Goal: Transaction & Acquisition: Purchase product/service

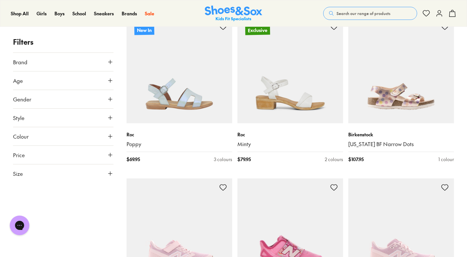
scroll to position [1497, 0]
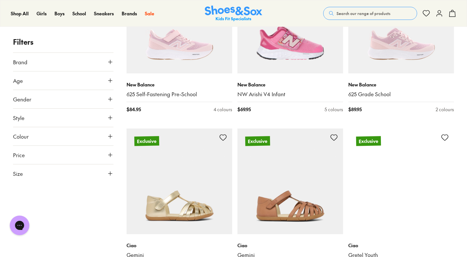
type input "***"
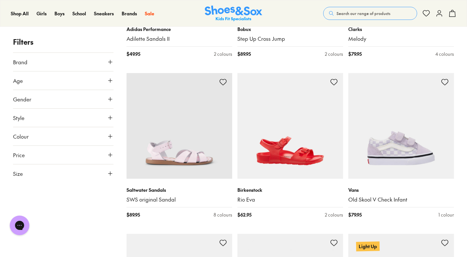
scroll to position [2504, 0]
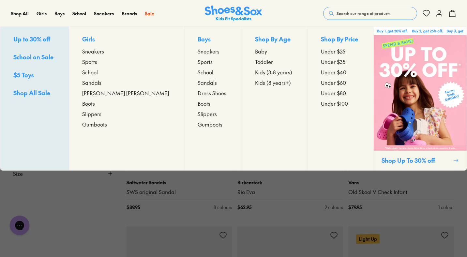
click at [104, 53] on span "Sneakers" at bounding box center [93, 51] width 22 height 8
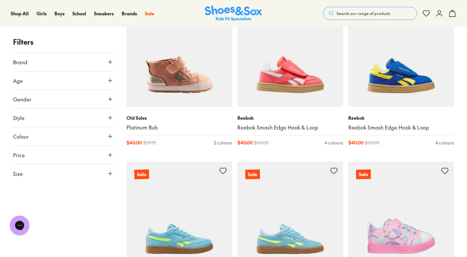
scroll to position [1418, 0]
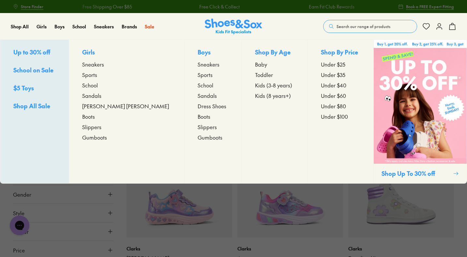
click at [255, 76] on span "Toddler" at bounding box center [264, 75] width 18 height 8
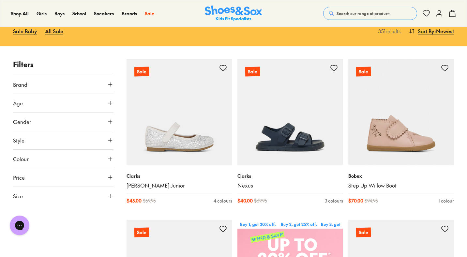
scroll to position [74, 0]
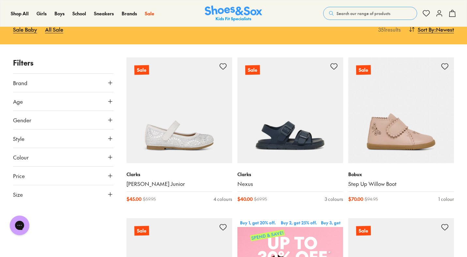
click at [112, 102] on icon at bounding box center [110, 101] width 7 height 7
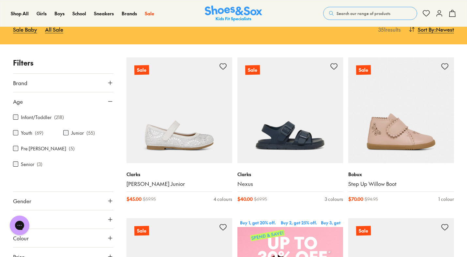
click at [46, 117] on label "Infant/Toddler" at bounding box center [36, 117] width 31 height 7
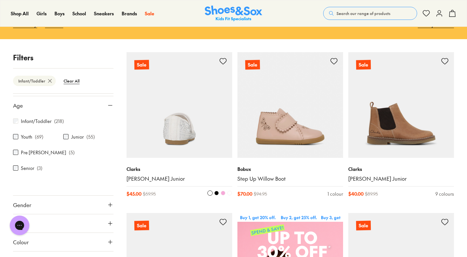
scroll to position [160, 0]
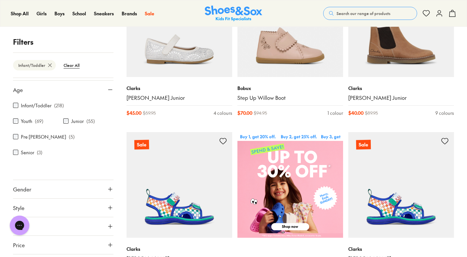
click at [107, 186] on icon at bounding box center [110, 189] width 7 height 7
click at [50, 202] on label "Girls" at bounding box center [51, 208] width 24 height 12
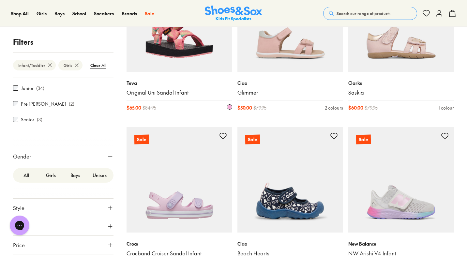
scroll to position [1543, 0]
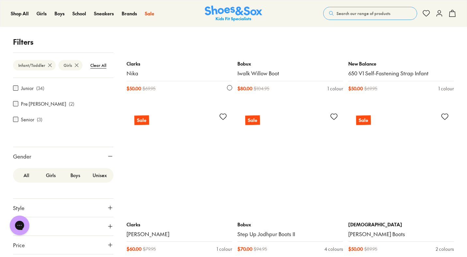
scroll to position [3011, 0]
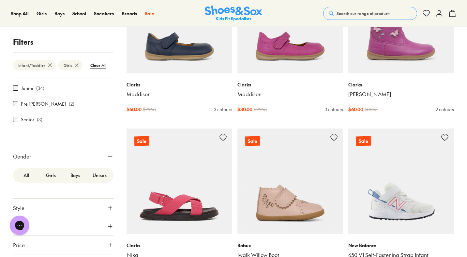
scroll to position [2547, 0]
